Goal: Information Seeking & Learning: Learn about a topic

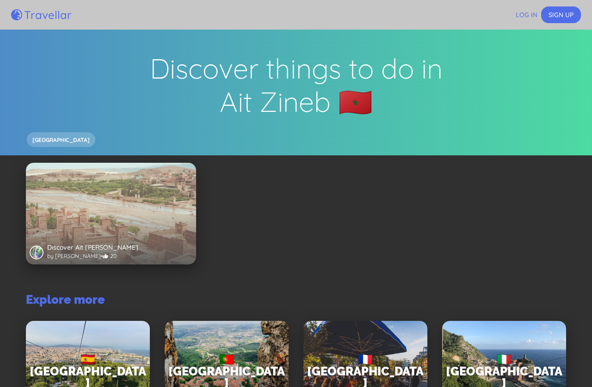
click at [128, 212] on div "Discover Aït [PERSON_NAME] by [PERSON_NAME][DEMOGRAPHIC_DATA] • 20" at bounding box center [111, 214] width 170 height 102
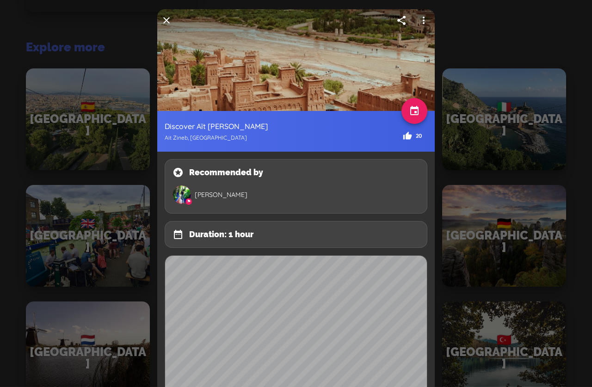
click at [170, 22] on icon "button" at bounding box center [166, 20] width 11 height 11
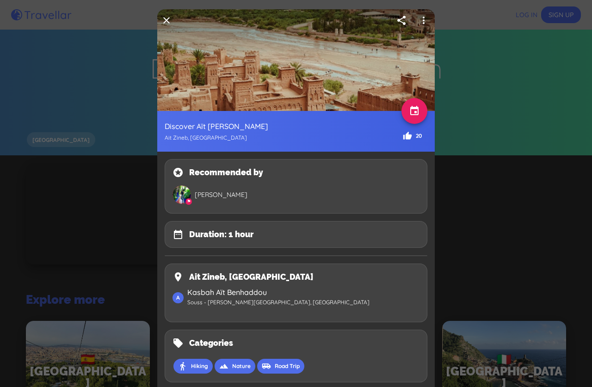
scroll to position [288, 0]
